Goal: Transaction & Acquisition: Book appointment/travel/reservation

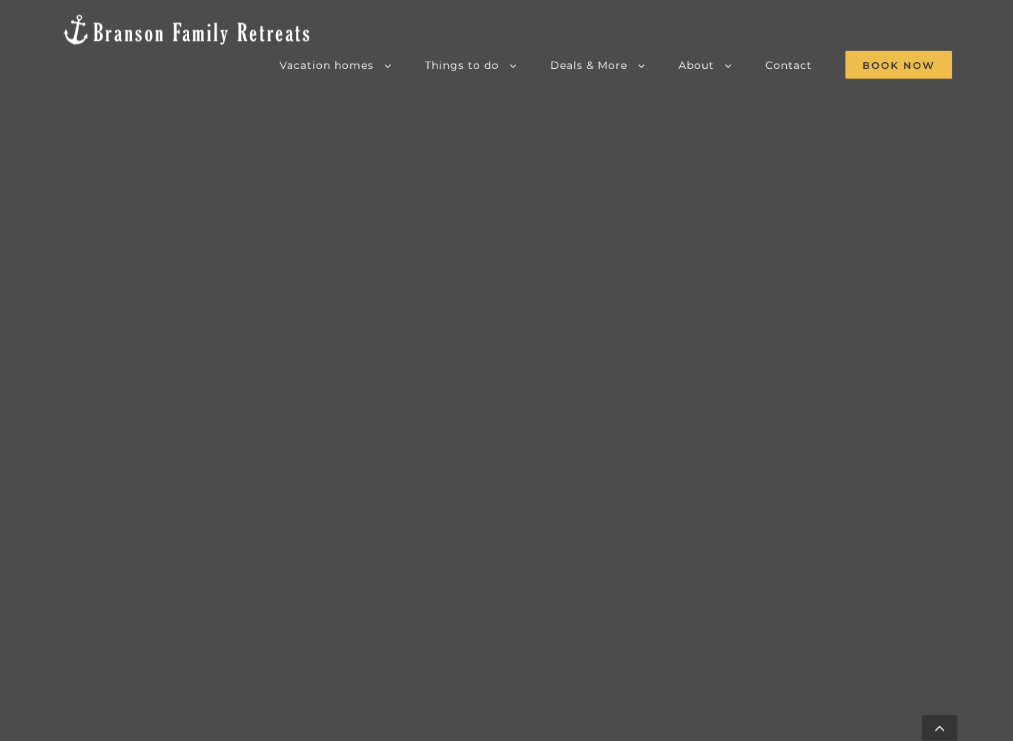
scroll to position [1226, 0]
click at [0, 0] on span "Blue Pearl | 5 Bedrooms" at bounding box center [0, 0] width 0 height 0
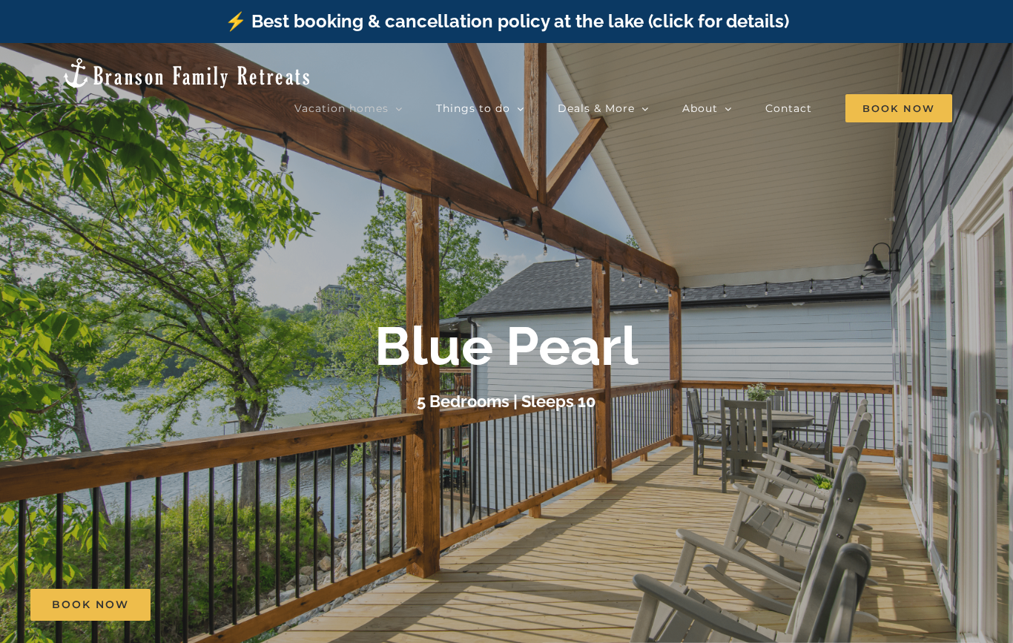
click at [738, 337] on div "Blue Pearl" at bounding box center [506, 346] width 593 height 64
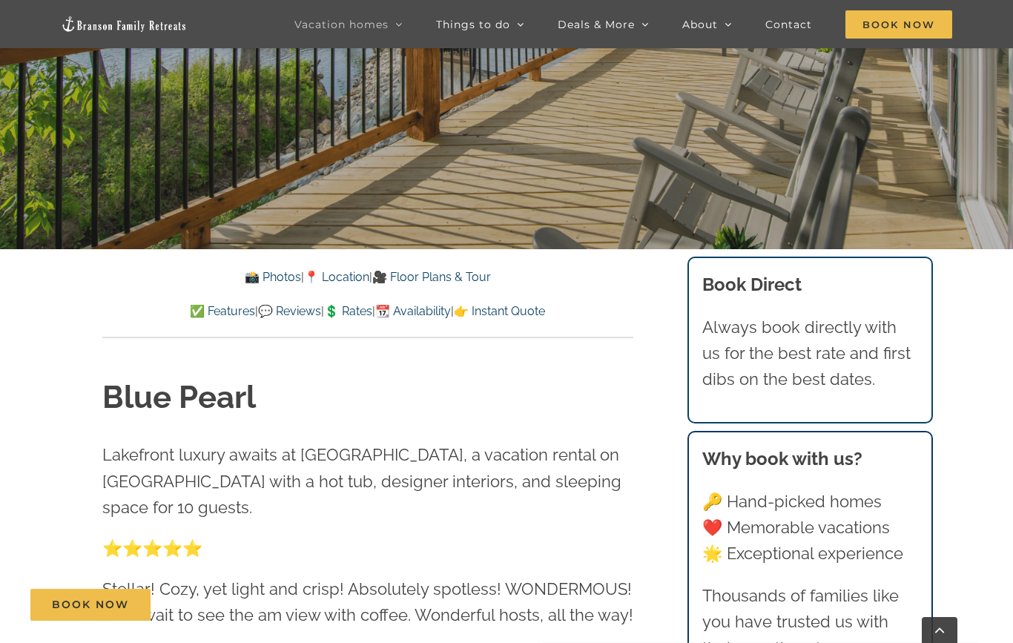
scroll to position [433, 0]
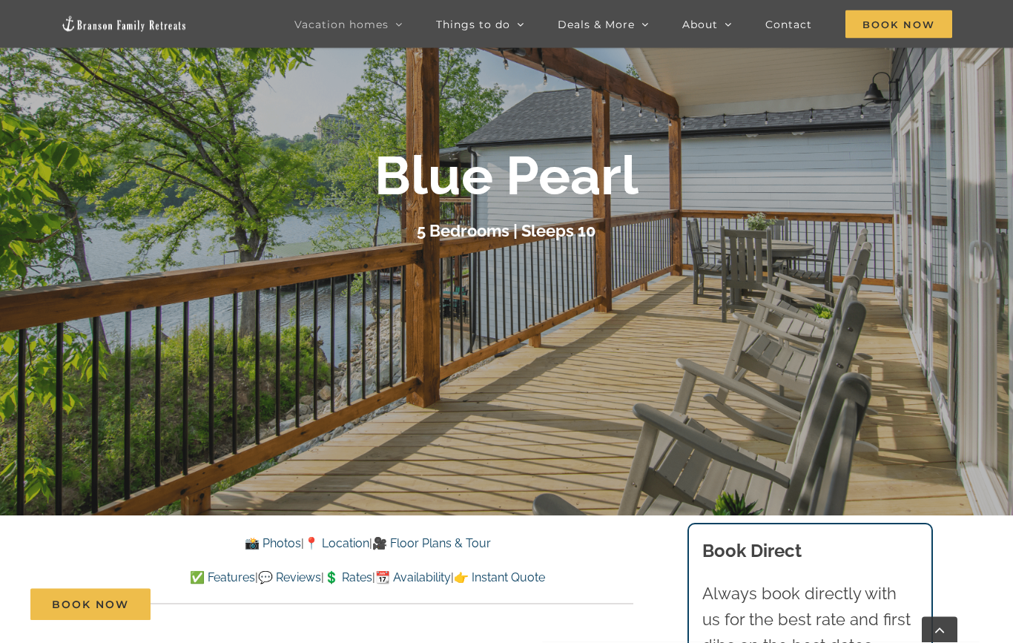
scroll to position [157, 0]
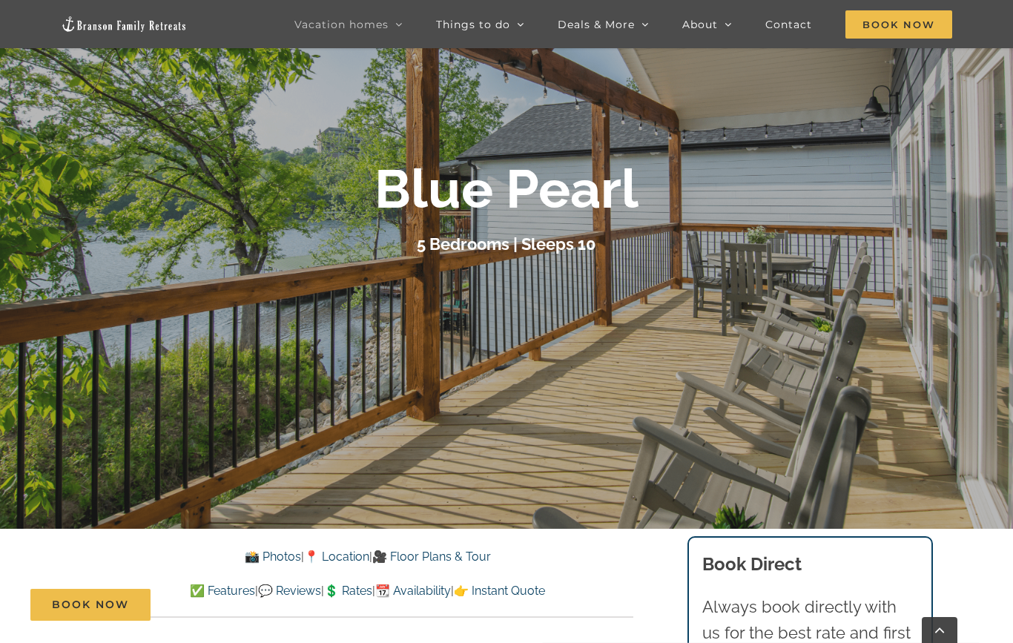
click at [268, 558] on link "📸 Photos" at bounding box center [273, 556] width 56 height 14
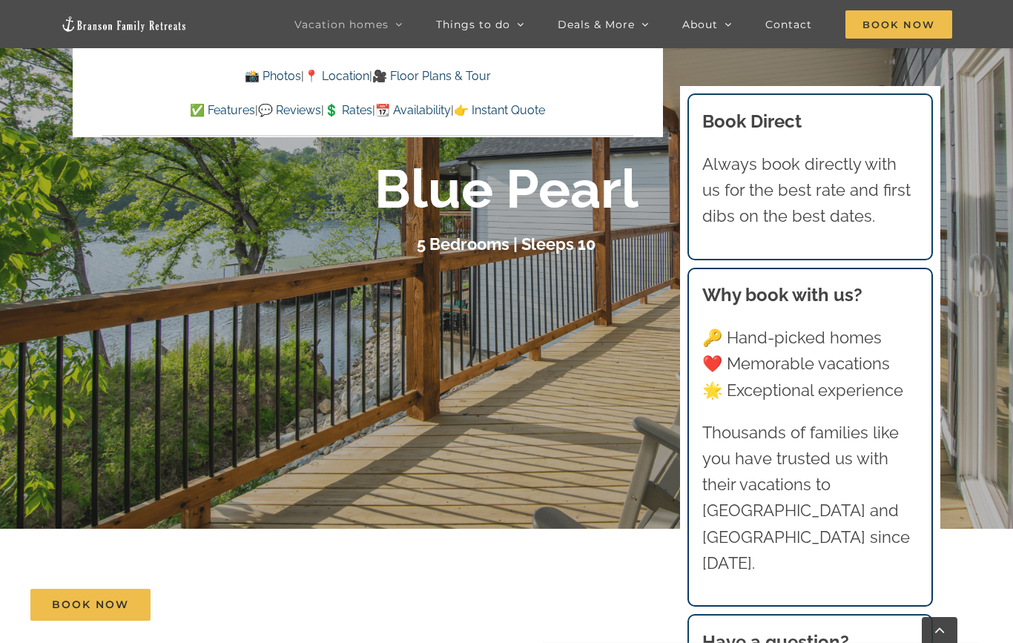
scroll to position [970, 0]
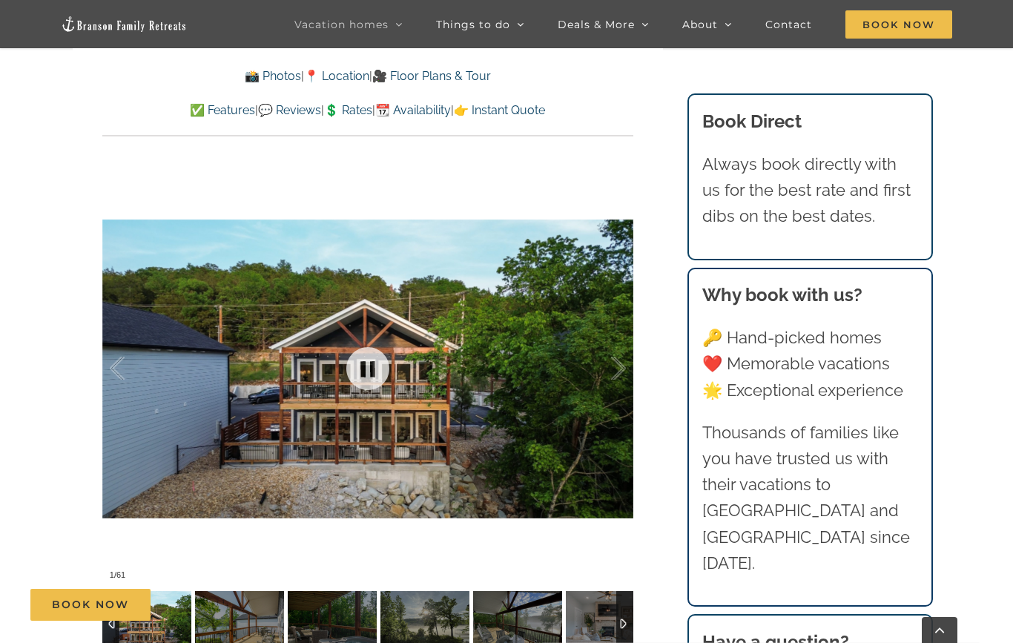
click at [462, 435] on div at bounding box center [367, 368] width 531 height 436
click at [364, 367] on link at bounding box center [367, 368] width 59 height 59
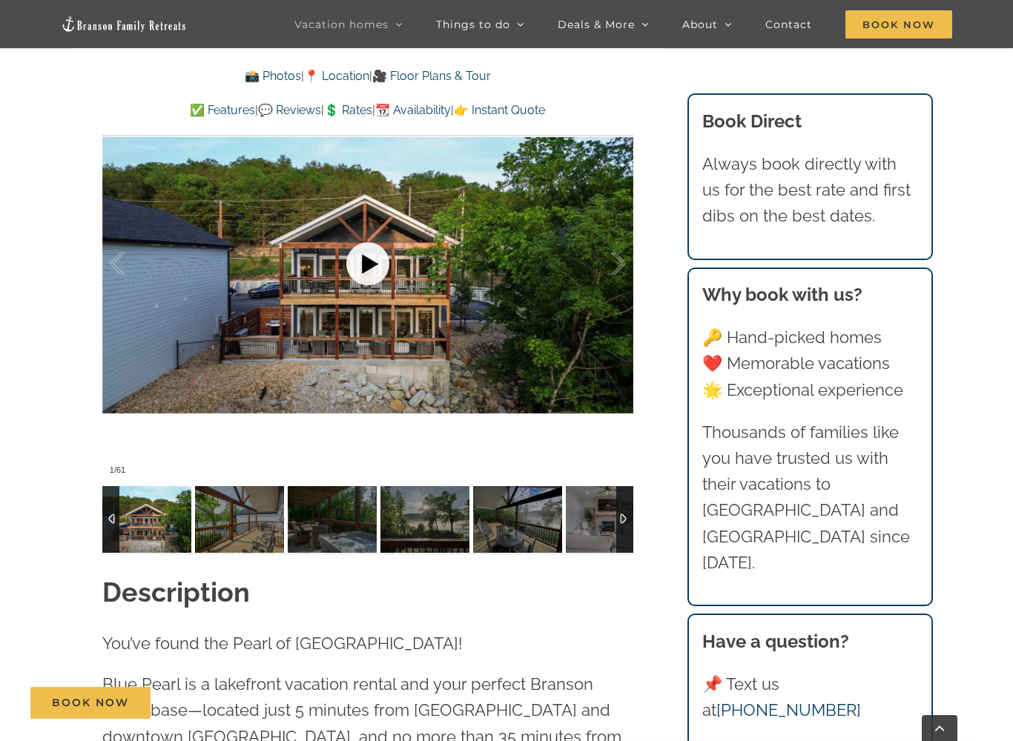
scroll to position [1208, 0]
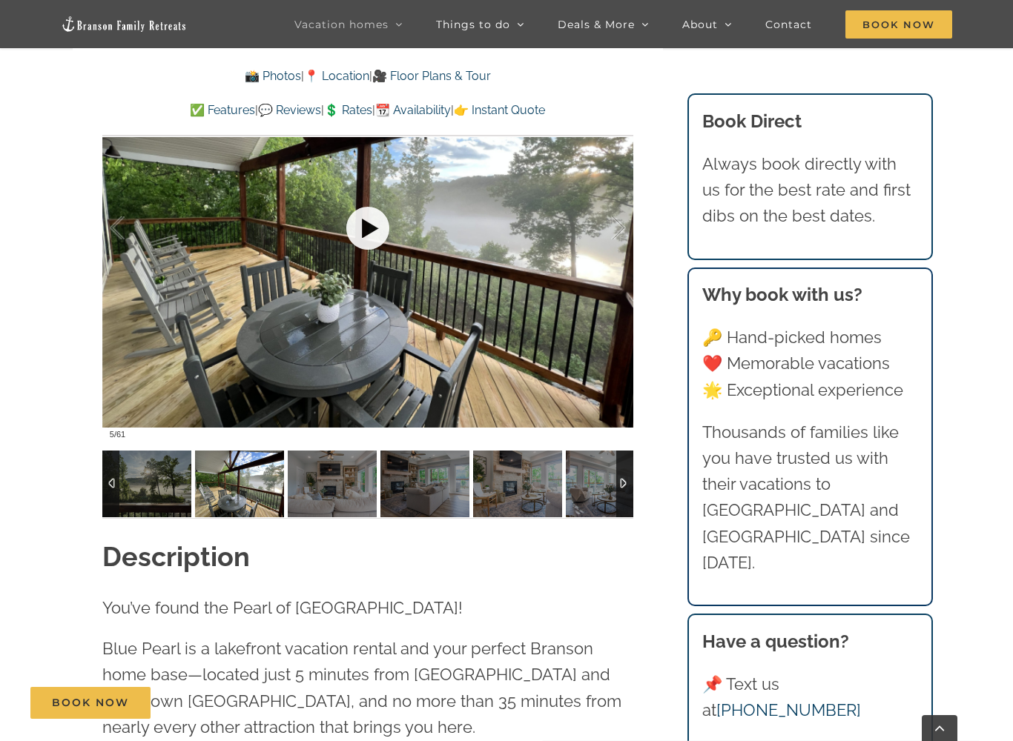
click at [375, 225] on link at bounding box center [367, 228] width 59 height 59
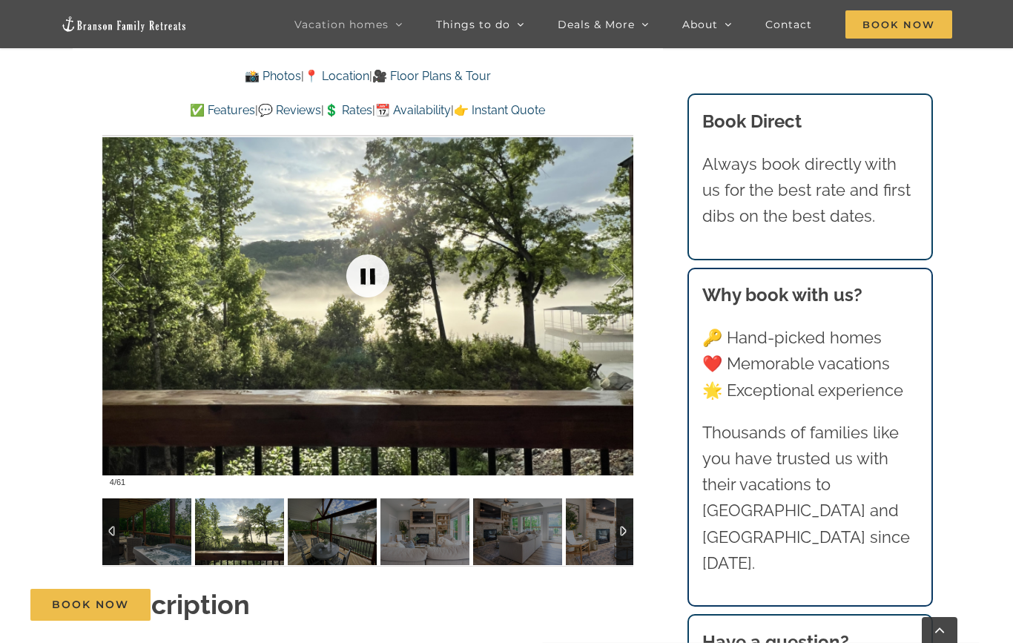
scroll to position [1055, 0]
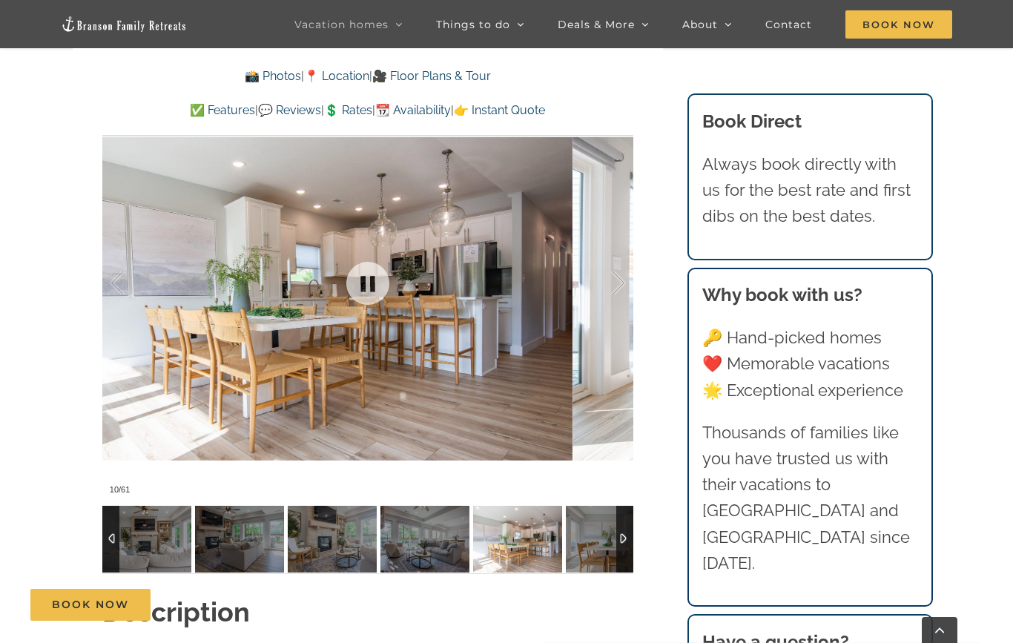
click at [619, 271] on div at bounding box center [603, 283] width 46 height 92
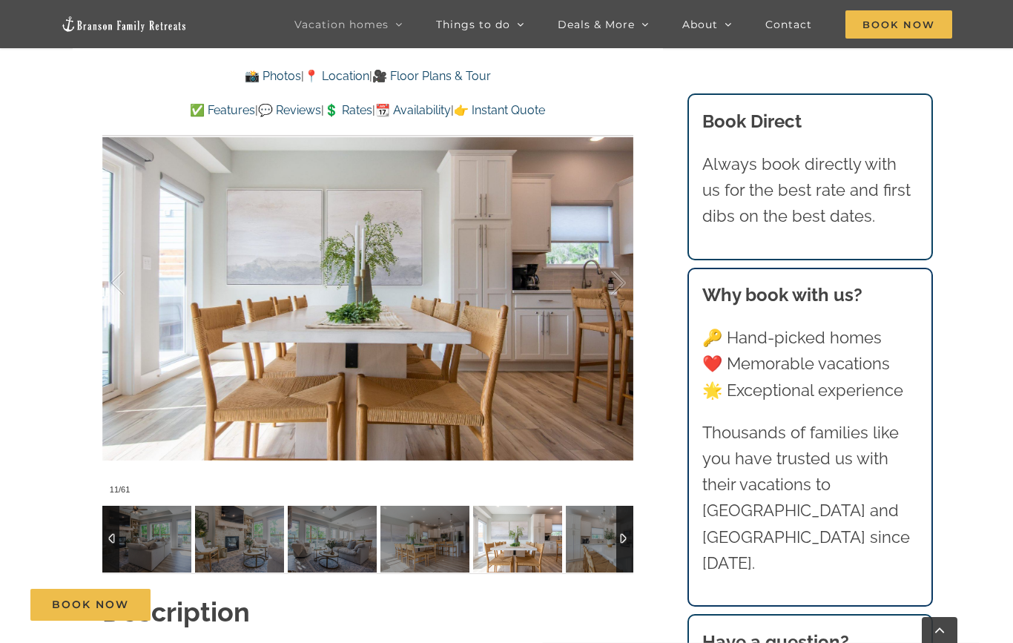
click at [614, 277] on div at bounding box center [603, 283] width 46 height 92
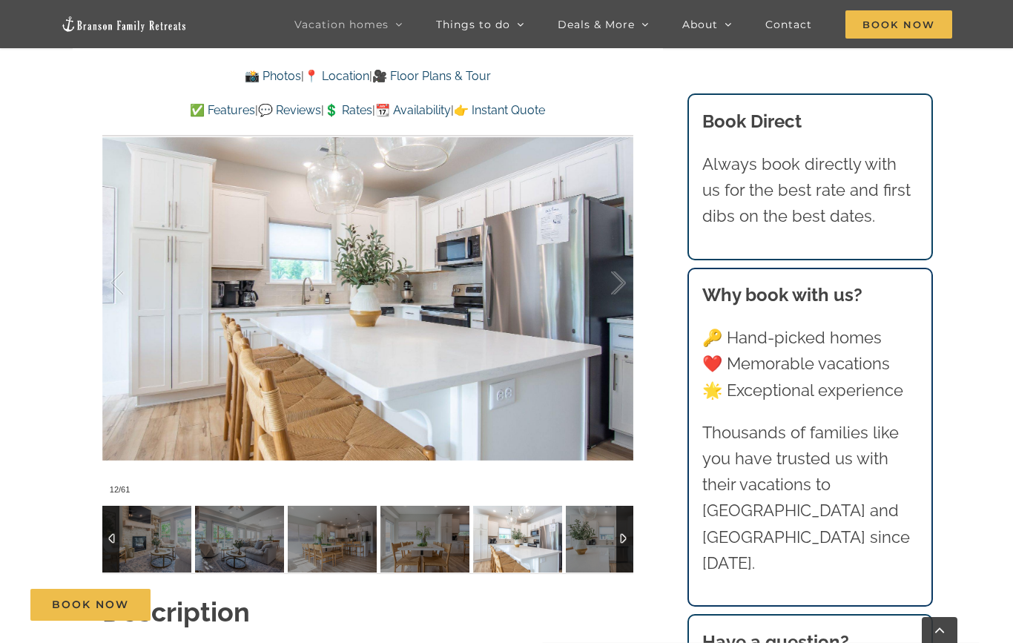
click at [621, 273] on div at bounding box center [603, 283] width 46 height 92
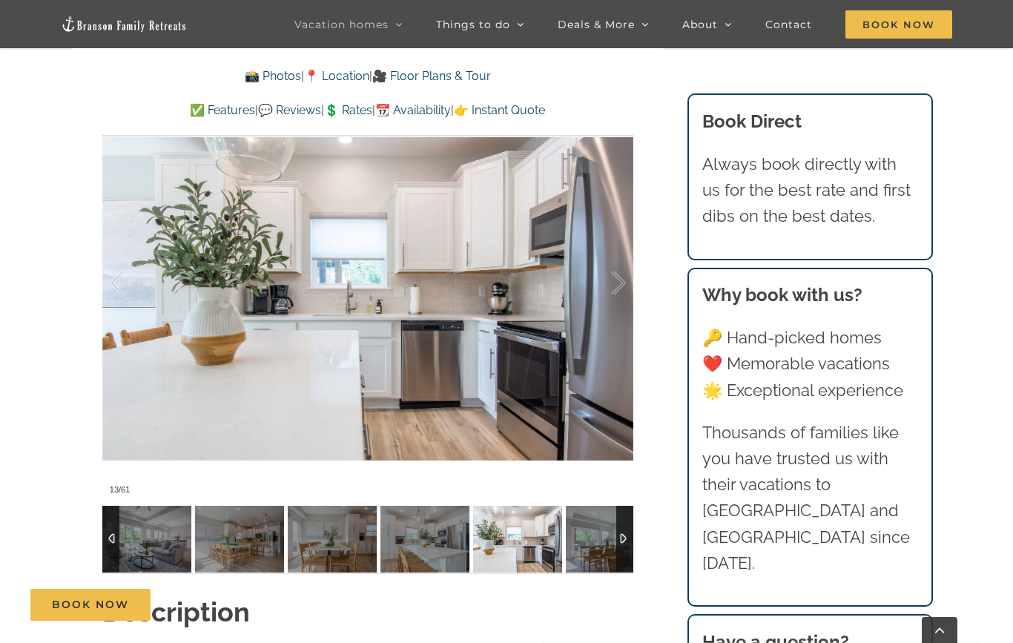
click at [622, 283] on div at bounding box center [603, 283] width 46 height 92
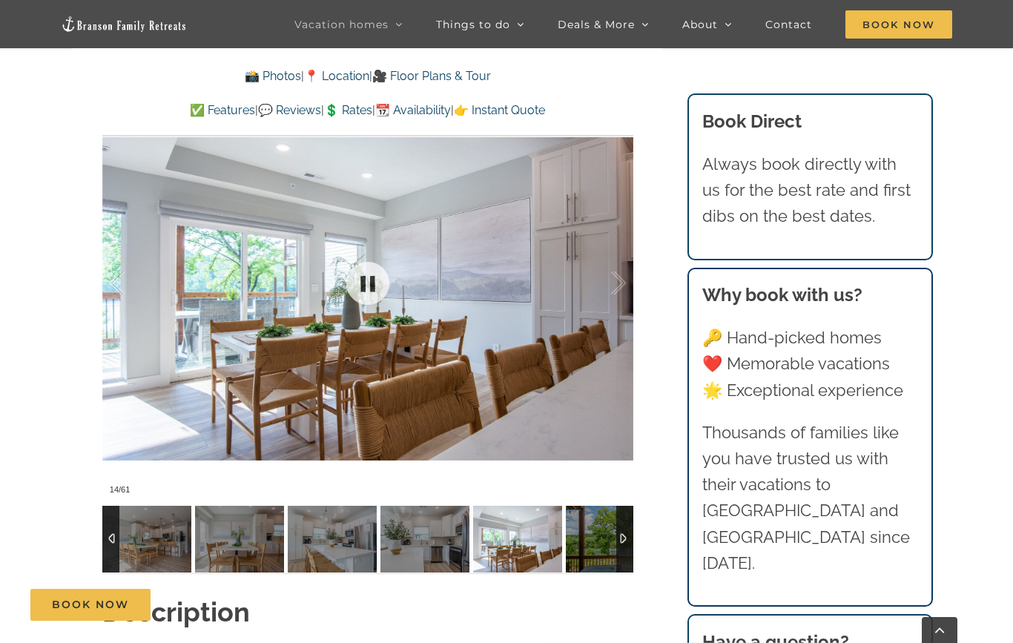
click at [619, 277] on div at bounding box center [603, 283] width 46 height 92
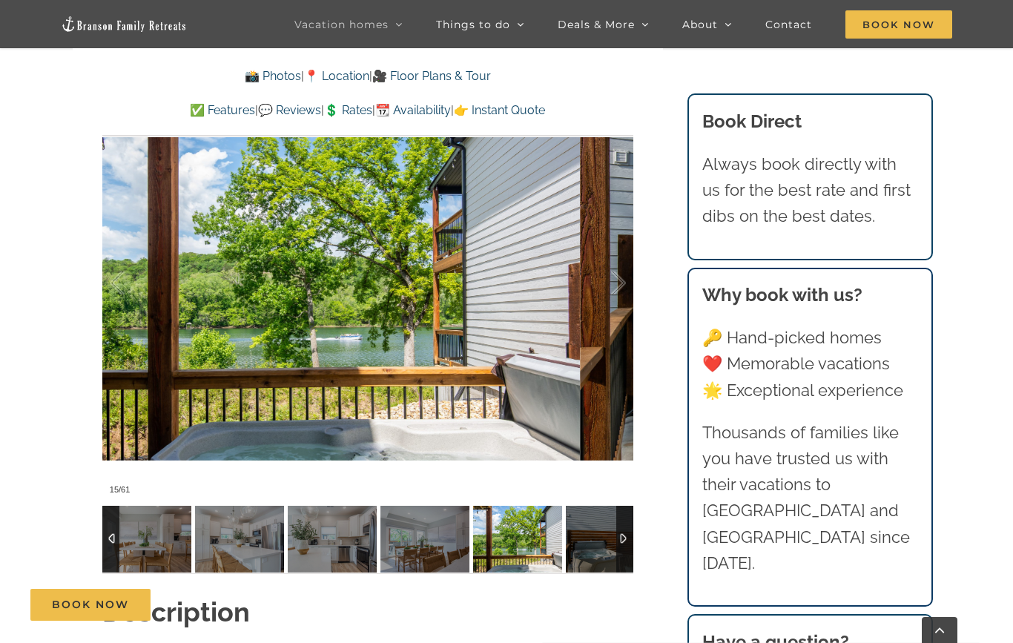
click at [604, 291] on div at bounding box center [603, 283] width 46 height 92
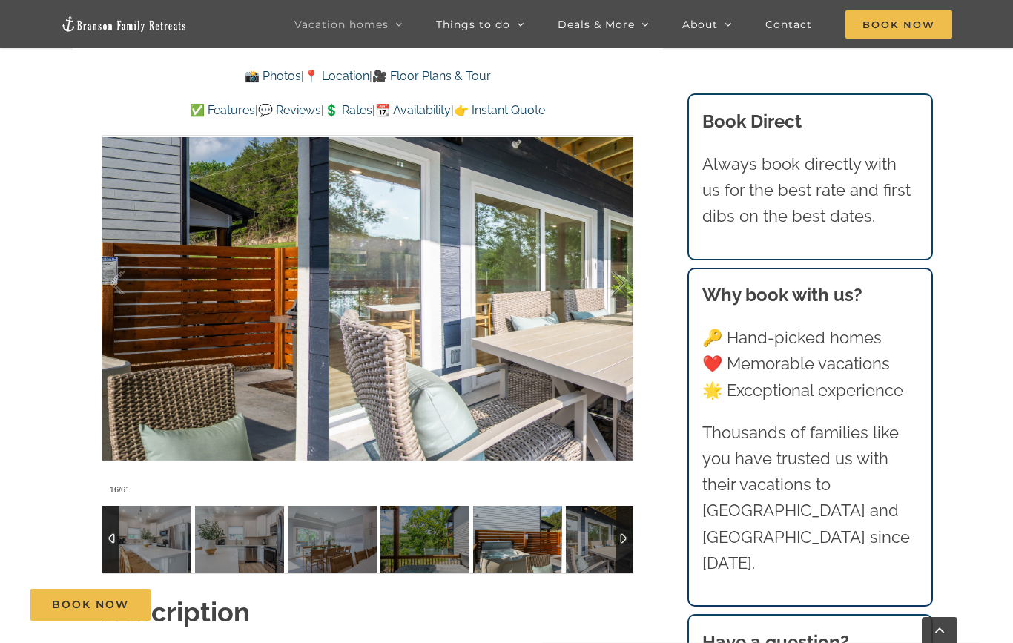
click at [617, 282] on div at bounding box center [603, 283] width 46 height 92
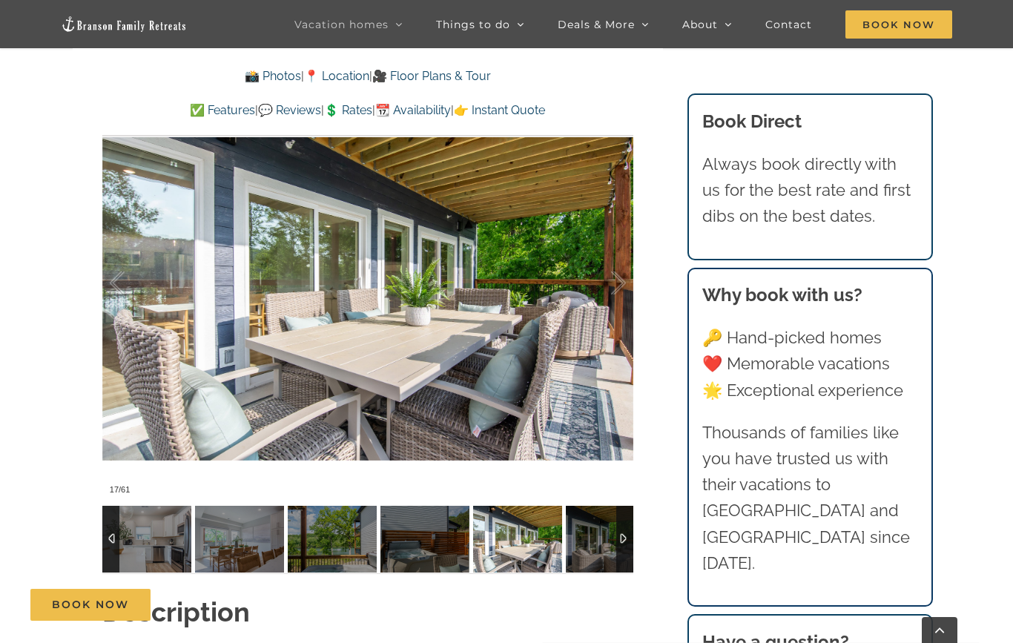
click at [623, 277] on div at bounding box center [603, 283] width 46 height 92
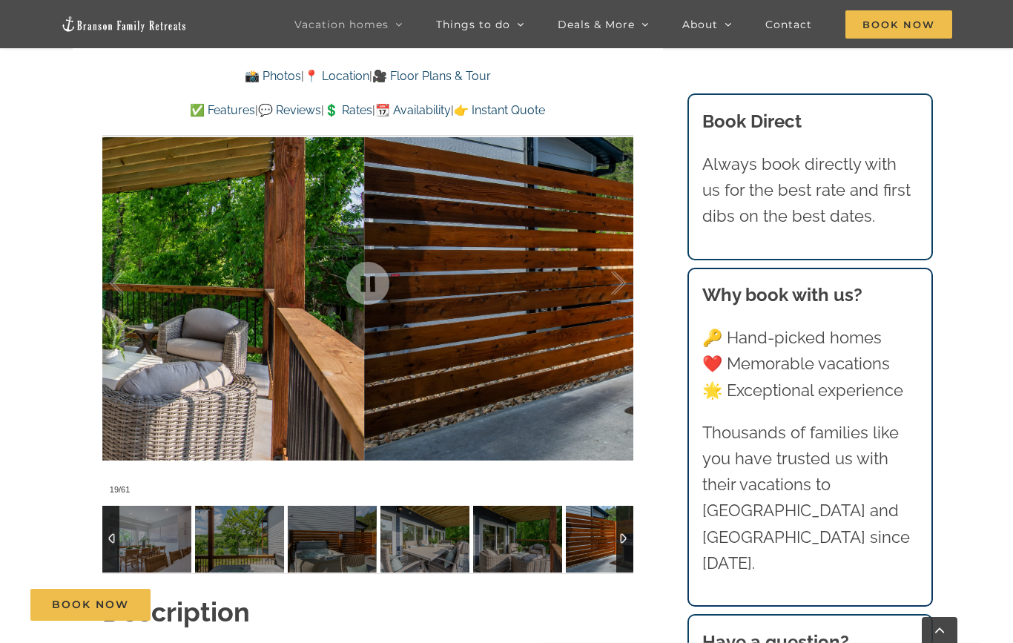
click at [612, 285] on div at bounding box center [603, 283] width 46 height 92
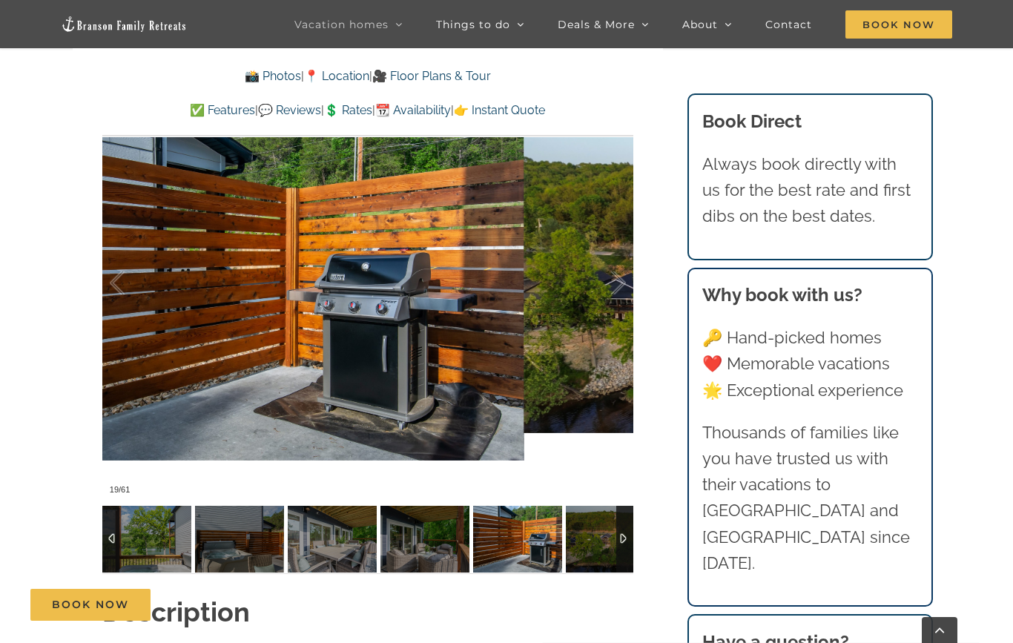
click at [612, 282] on div at bounding box center [603, 283] width 46 height 92
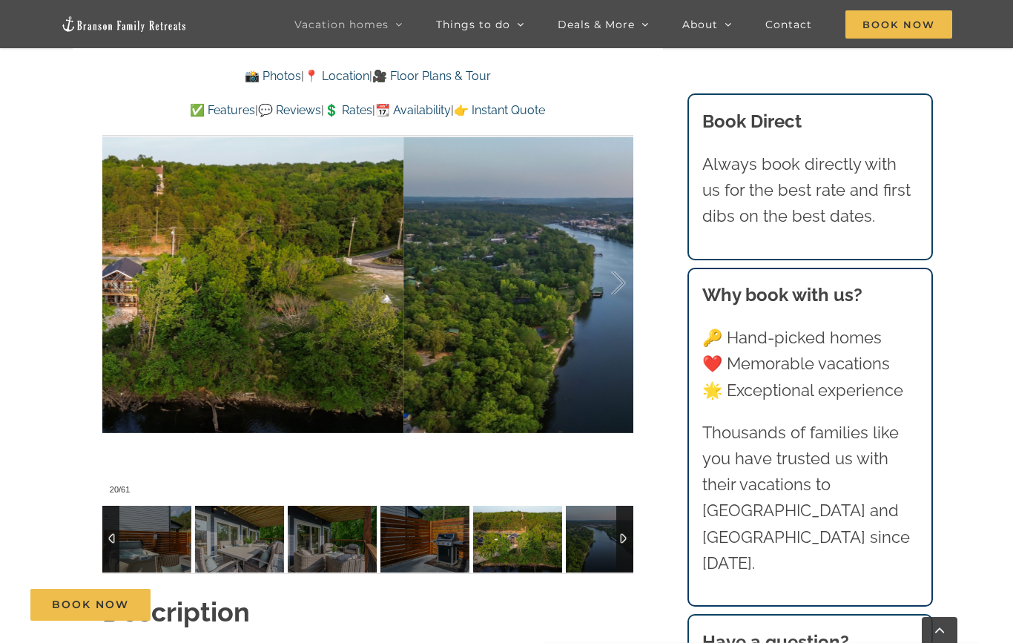
click at [614, 299] on div at bounding box center [603, 283] width 46 height 92
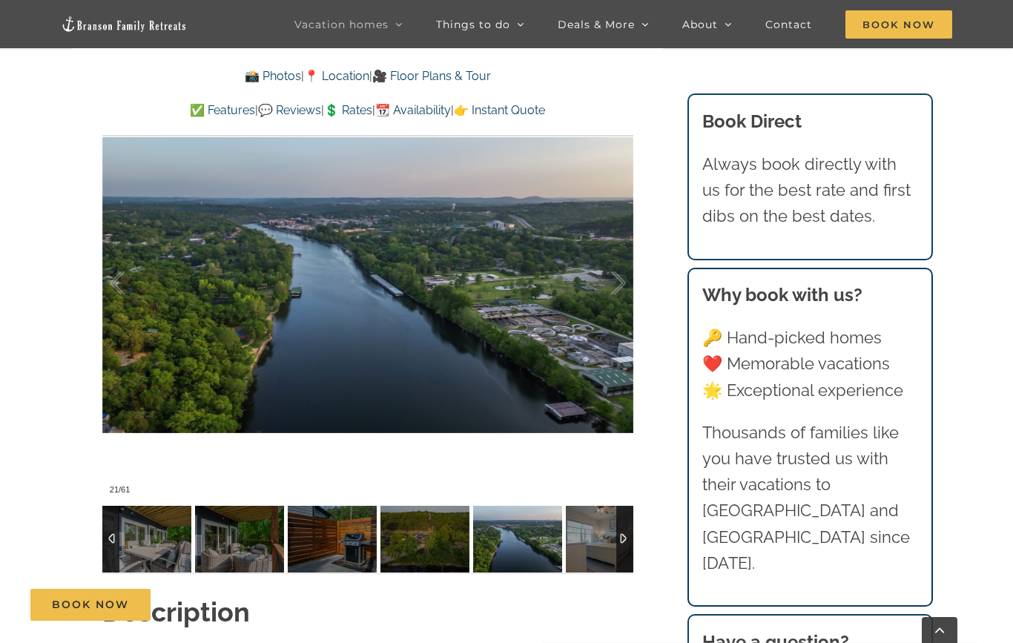
click at [609, 291] on div at bounding box center [603, 283] width 46 height 92
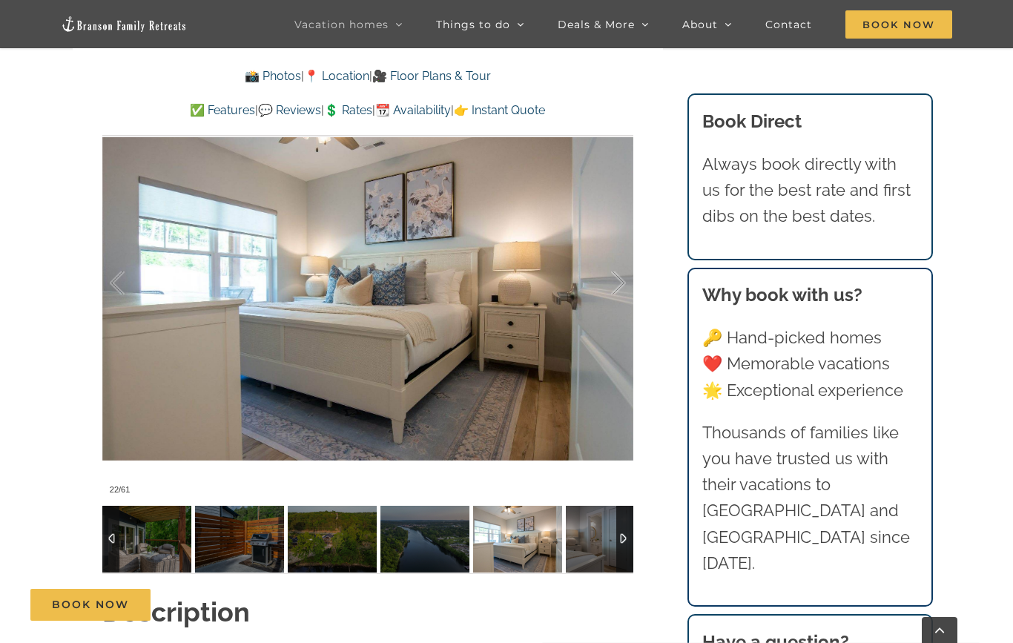
click at [616, 282] on div at bounding box center [603, 283] width 46 height 92
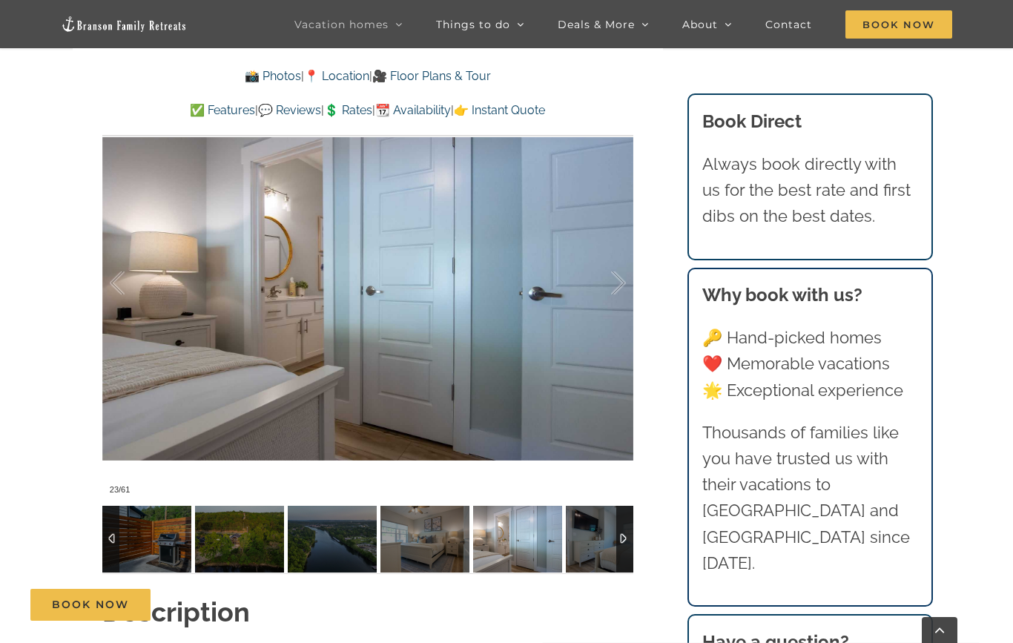
click at [622, 280] on div at bounding box center [603, 283] width 46 height 92
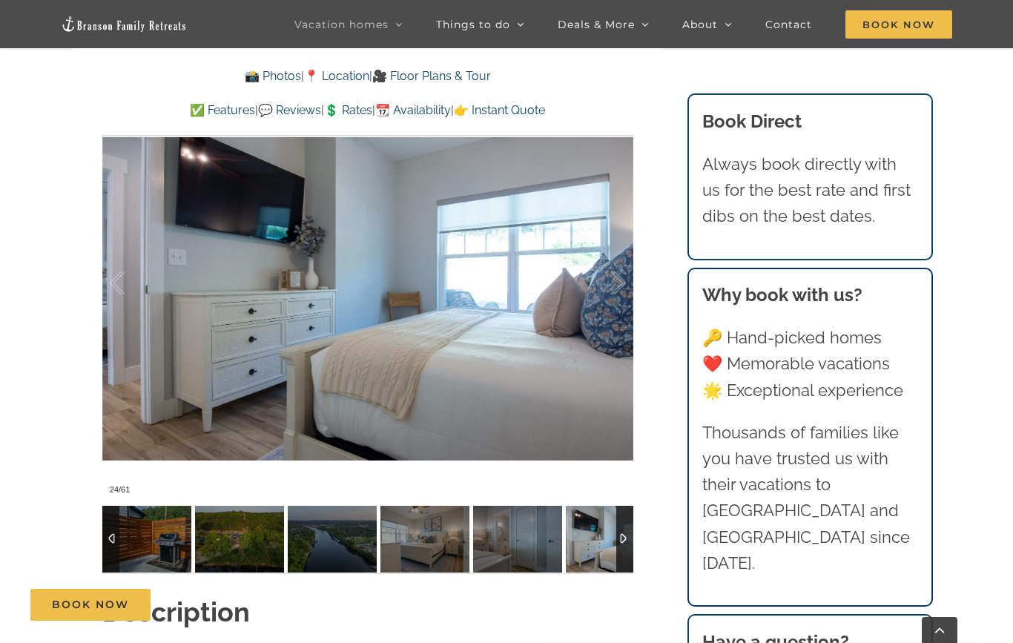
click at [621, 280] on div at bounding box center [603, 283] width 46 height 92
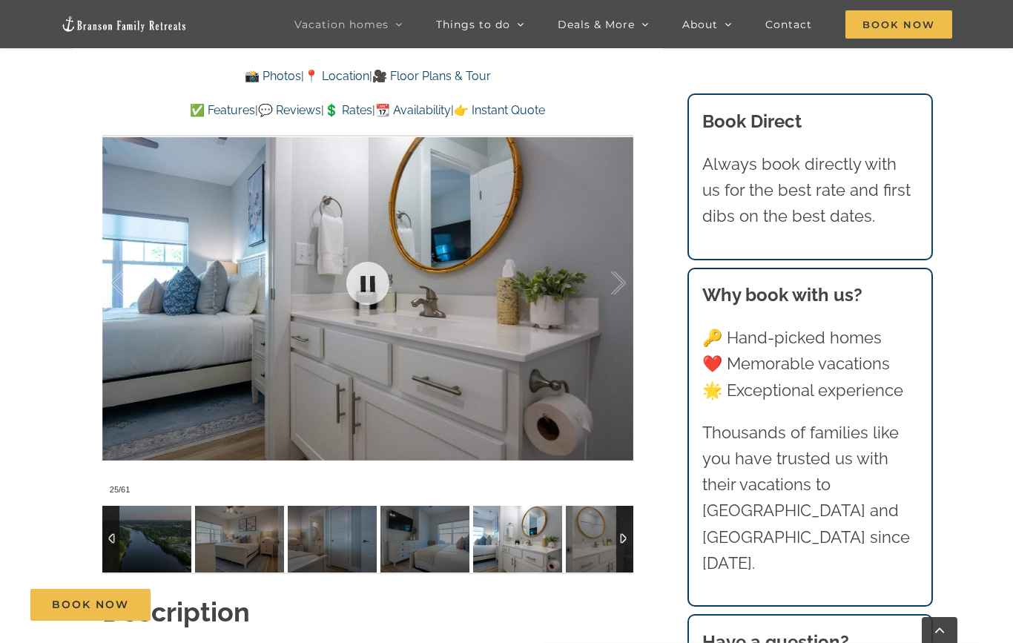
click at [629, 279] on div at bounding box center [367, 283] width 531 height 436
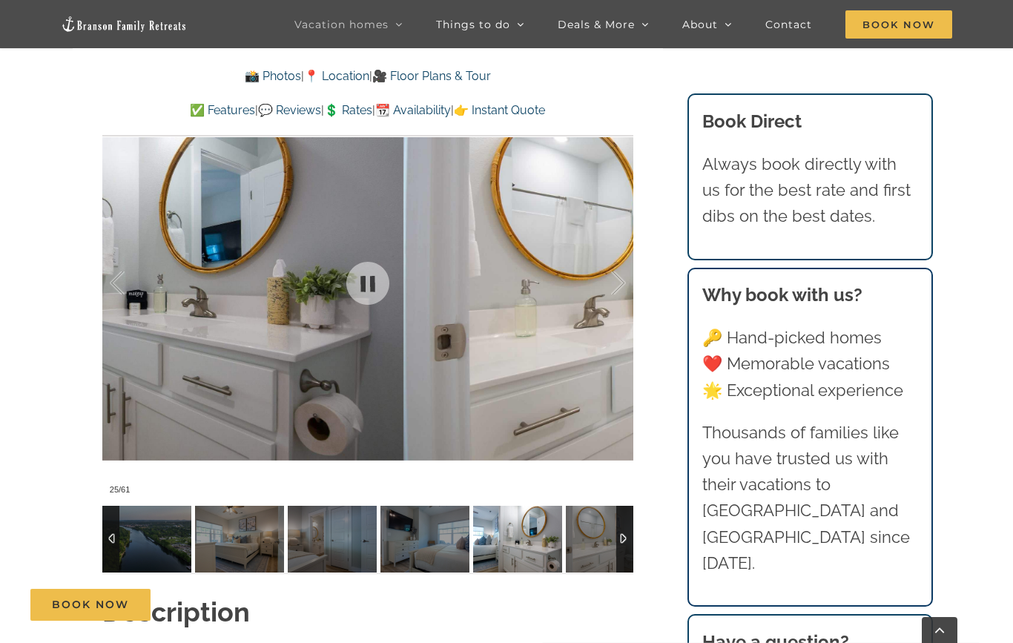
click at [624, 294] on div at bounding box center [603, 283] width 46 height 92
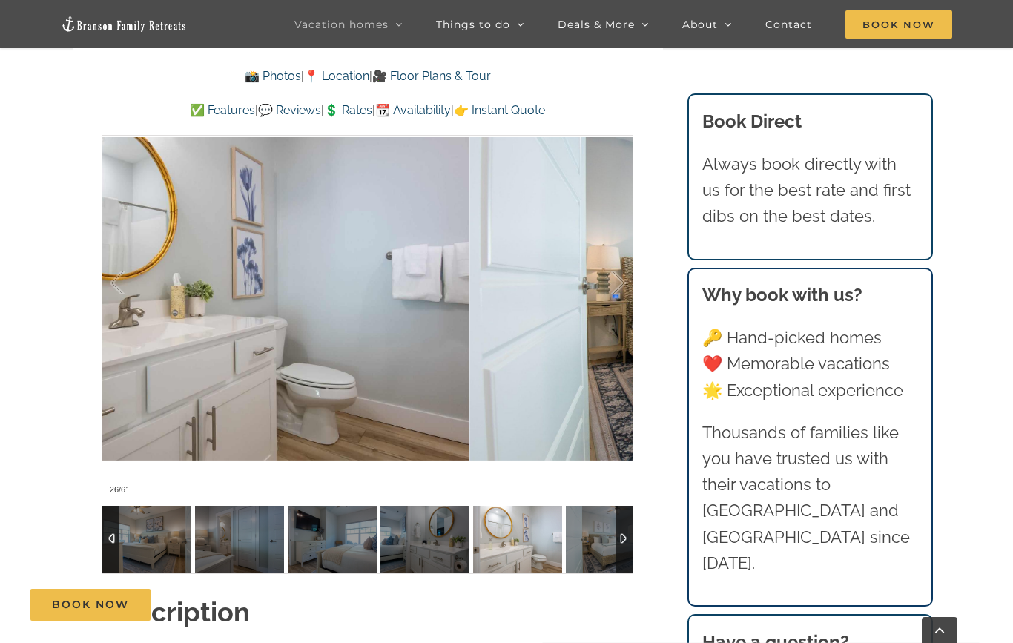
click at [612, 287] on div at bounding box center [603, 283] width 46 height 92
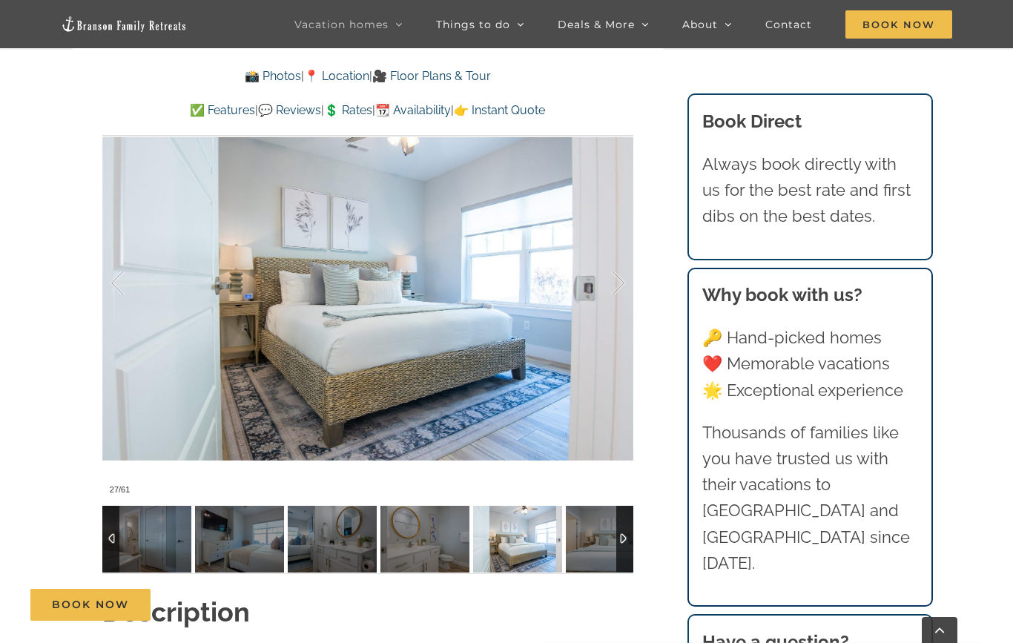
click at [608, 303] on div at bounding box center [603, 283] width 46 height 92
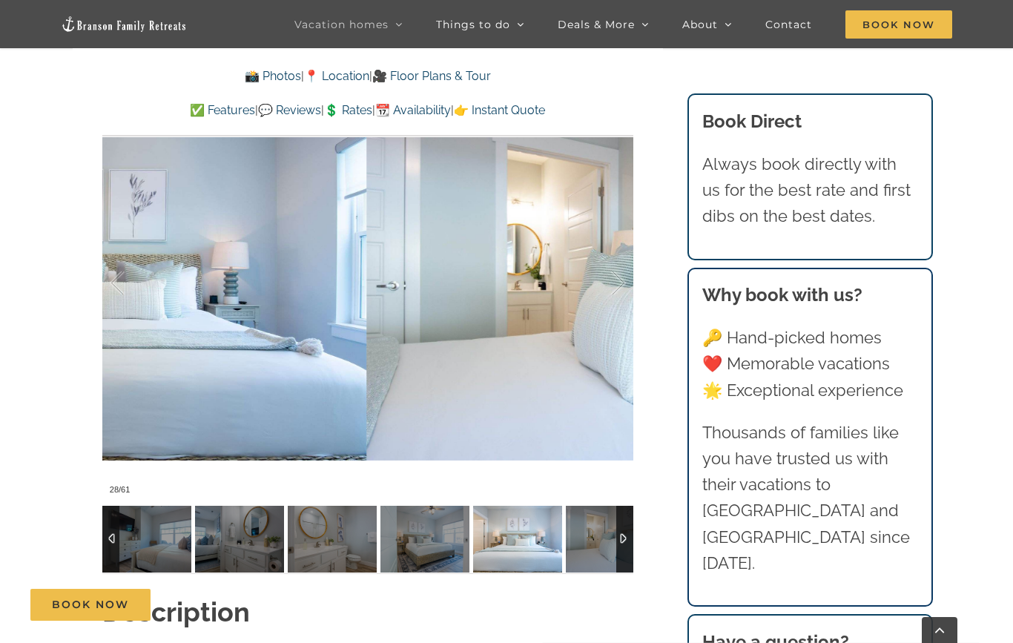
click at [603, 299] on div at bounding box center [603, 283] width 46 height 92
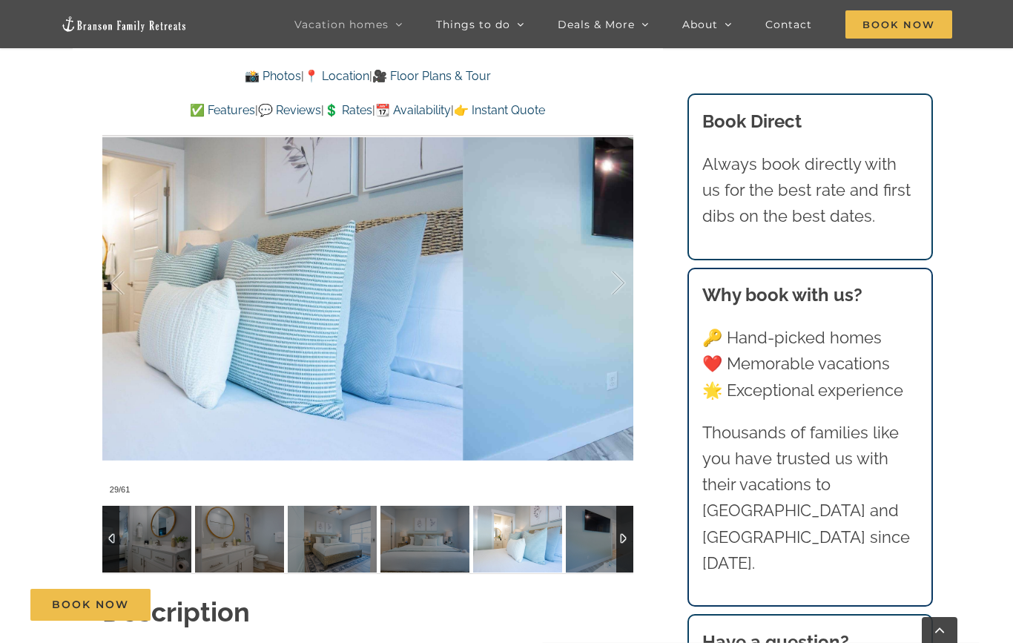
click at [621, 279] on div at bounding box center [603, 283] width 46 height 92
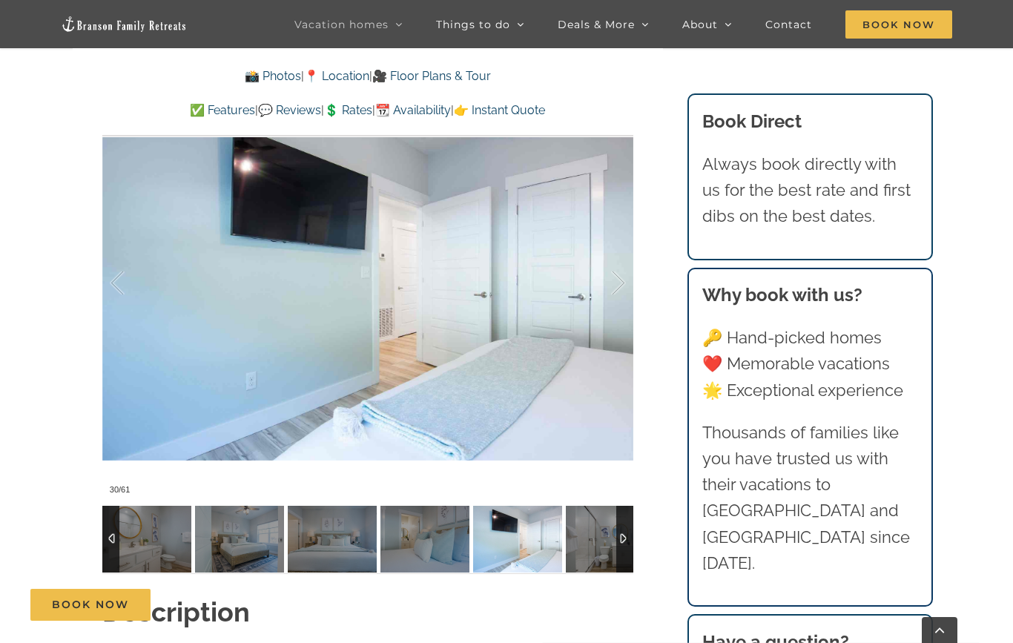
click at [606, 291] on div at bounding box center [603, 283] width 46 height 92
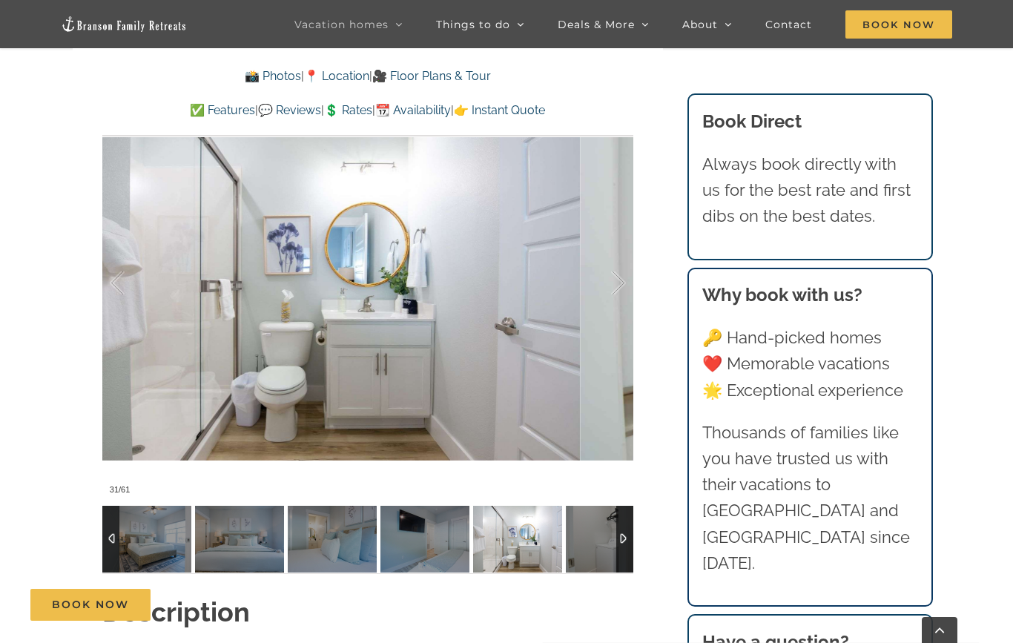
click at [614, 285] on div at bounding box center [603, 283] width 46 height 92
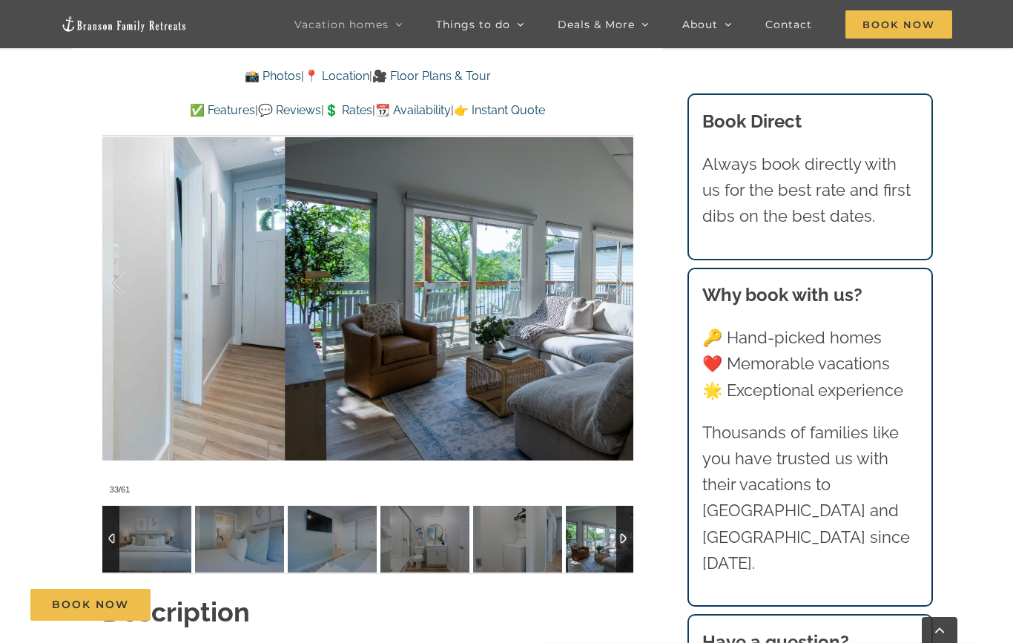
click at [625, 274] on div at bounding box center [603, 283] width 46 height 92
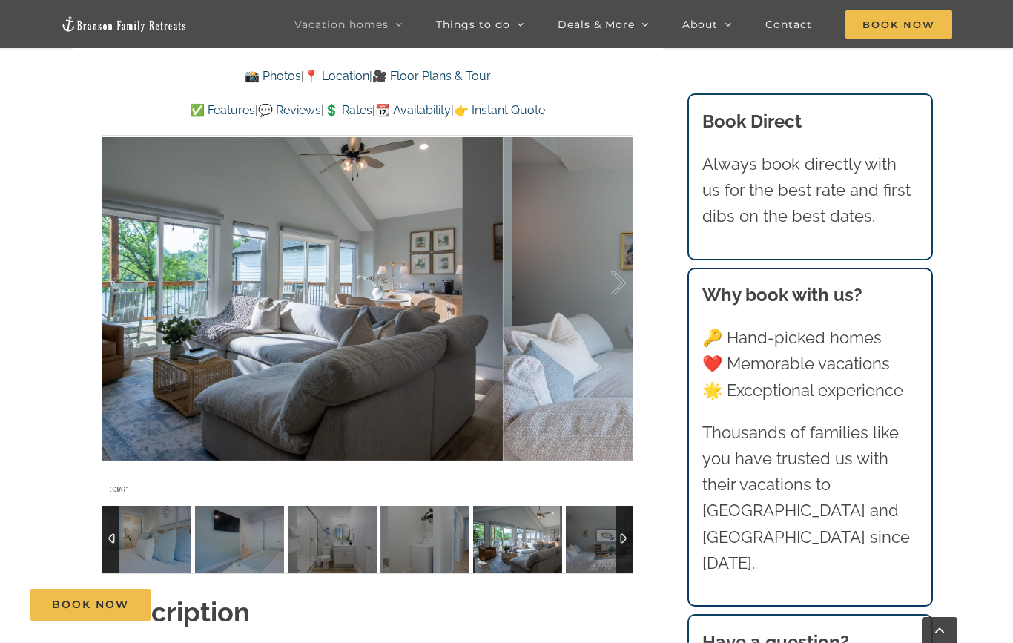
click at [616, 269] on div at bounding box center [603, 283] width 46 height 92
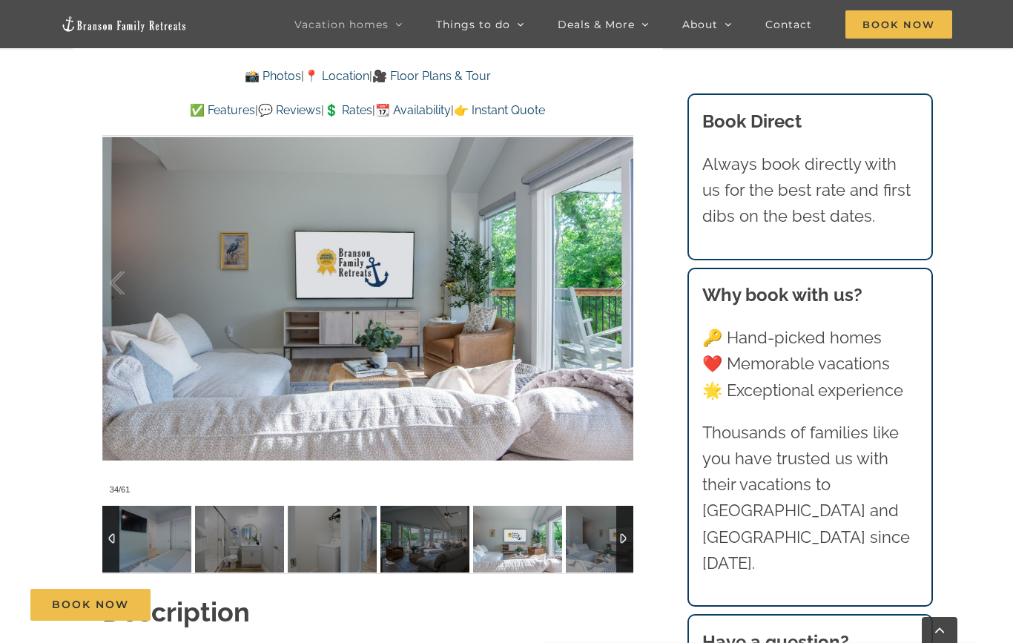
click at [621, 279] on div at bounding box center [603, 283] width 46 height 92
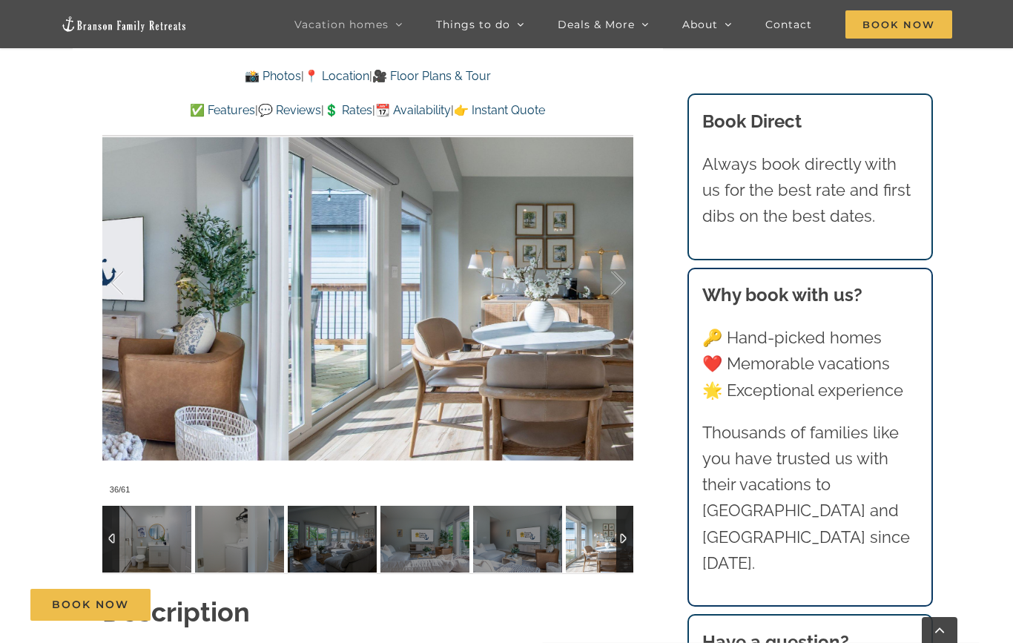
click at [623, 281] on div at bounding box center [603, 283] width 46 height 92
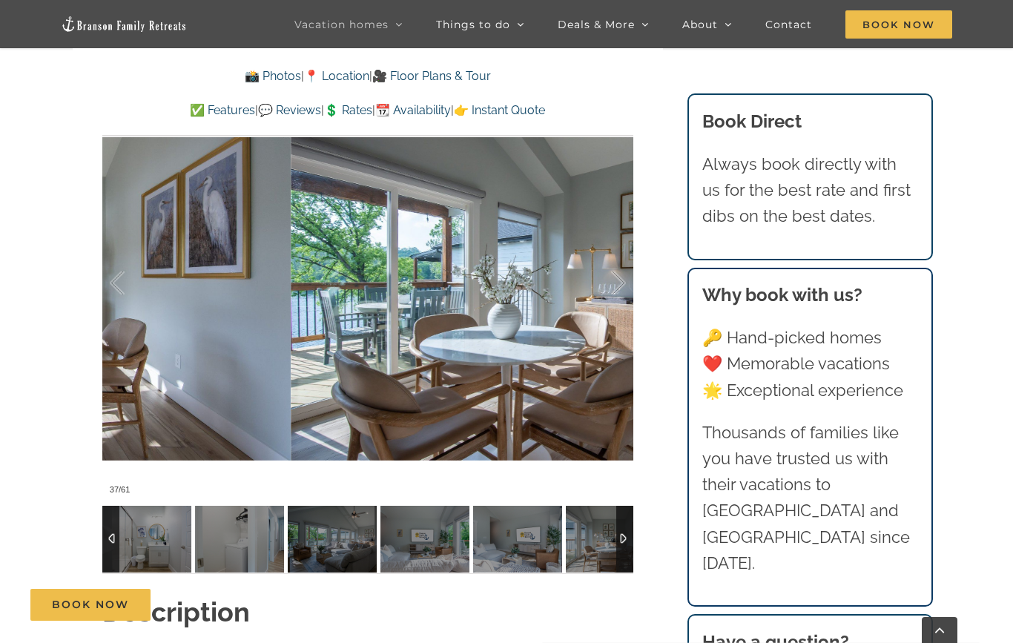
click at [625, 277] on div at bounding box center [603, 283] width 46 height 92
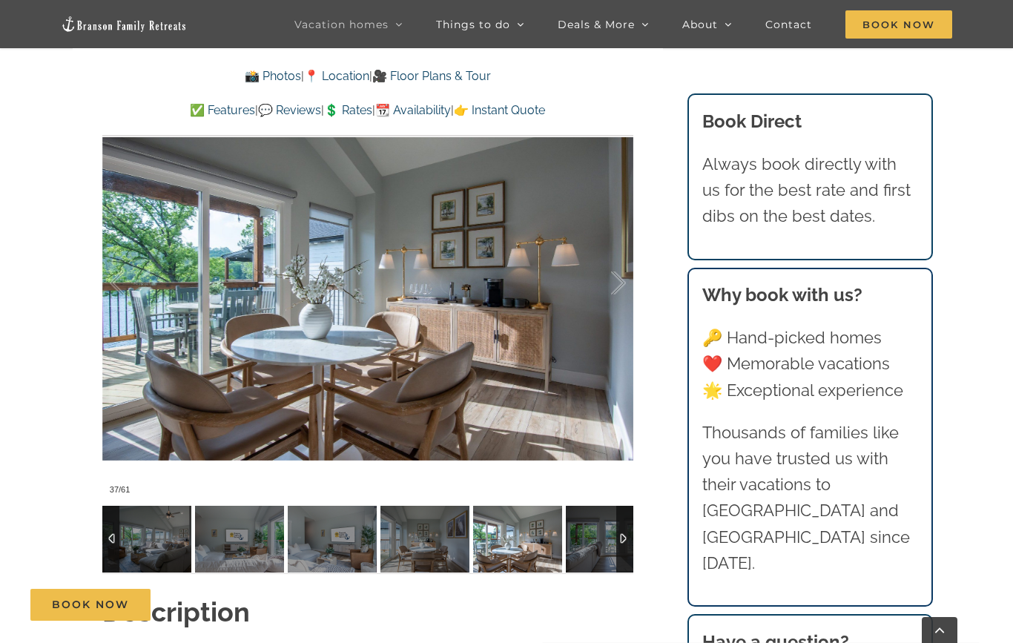
click at [434, 110] on link "📆 Availability" at bounding box center [413, 110] width 76 height 14
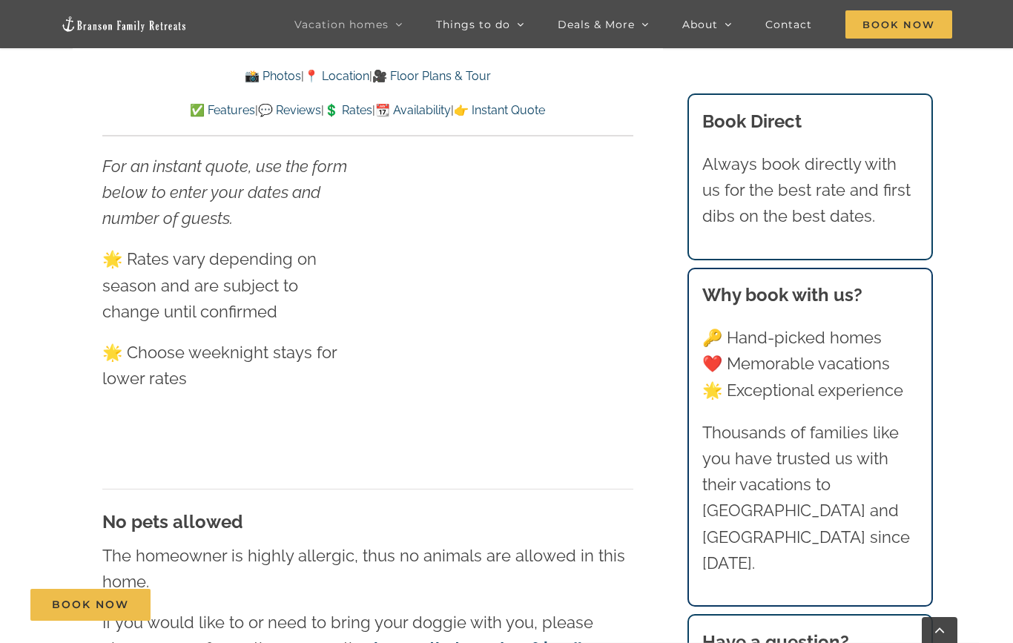
scroll to position [8108, 0]
